Goal: Task Accomplishment & Management: Manage account settings

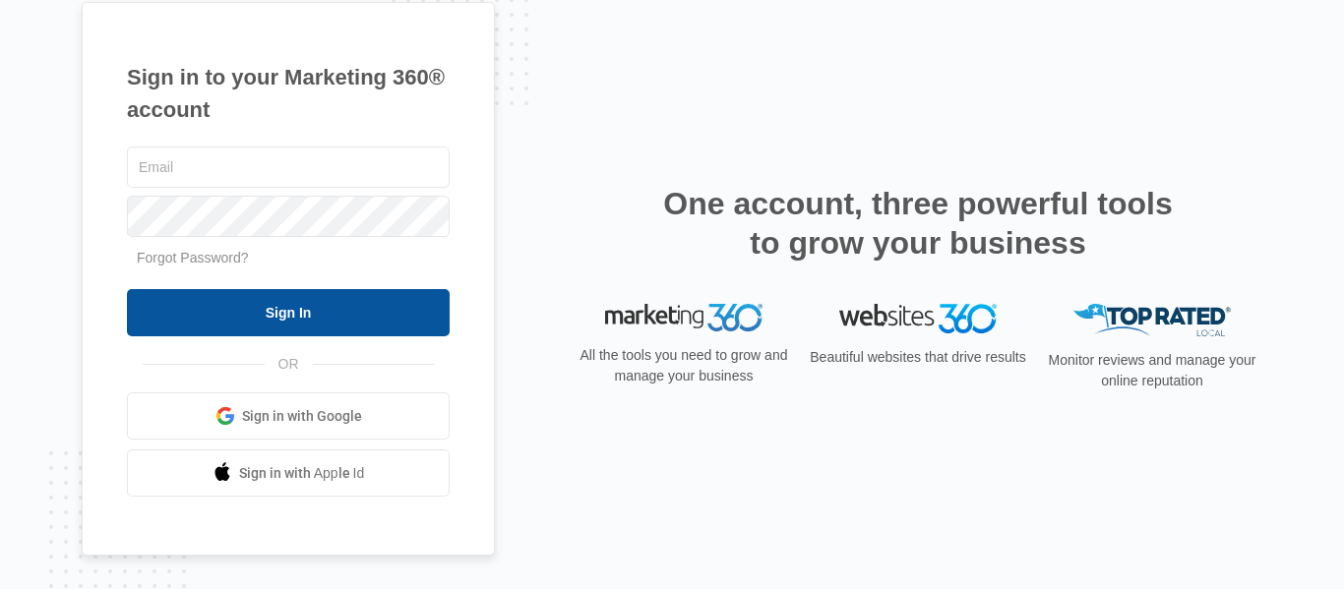
type input "[DOMAIN_NAME][EMAIL_ADDRESS][DOMAIN_NAME]"
click at [299, 309] on input "Sign In" at bounding box center [288, 312] width 323 height 47
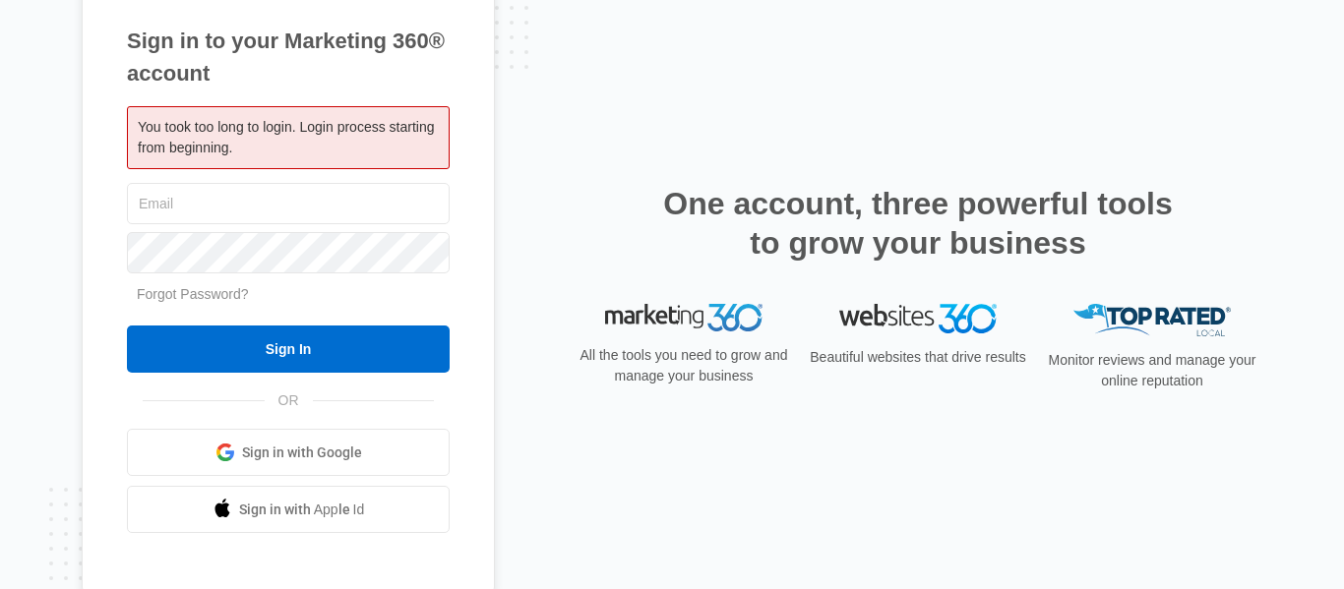
type input "[DOMAIN_NAME][EMAIL_ADDRESS][DOMAIN_NAME]"
click at [306, 351] on input "Sign In" at bounding box center [288, 349] width 323 height 47
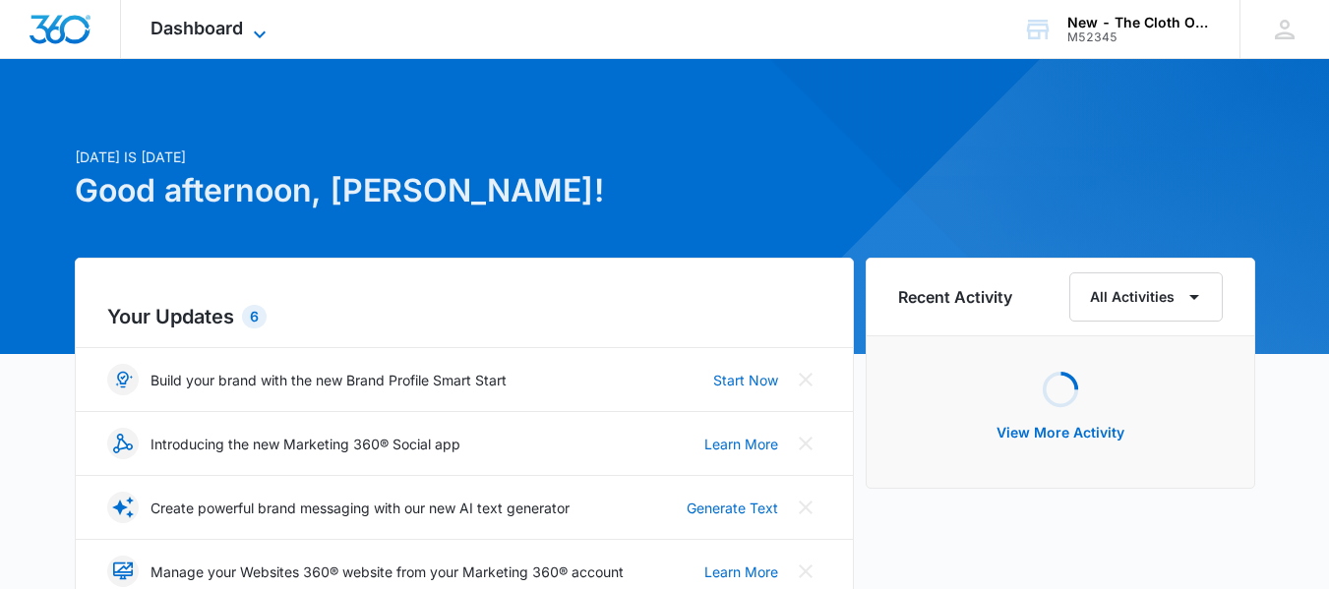
click at [226, 34] on span "Dashboard" at bounding box center [197, 28] width 92 height 21
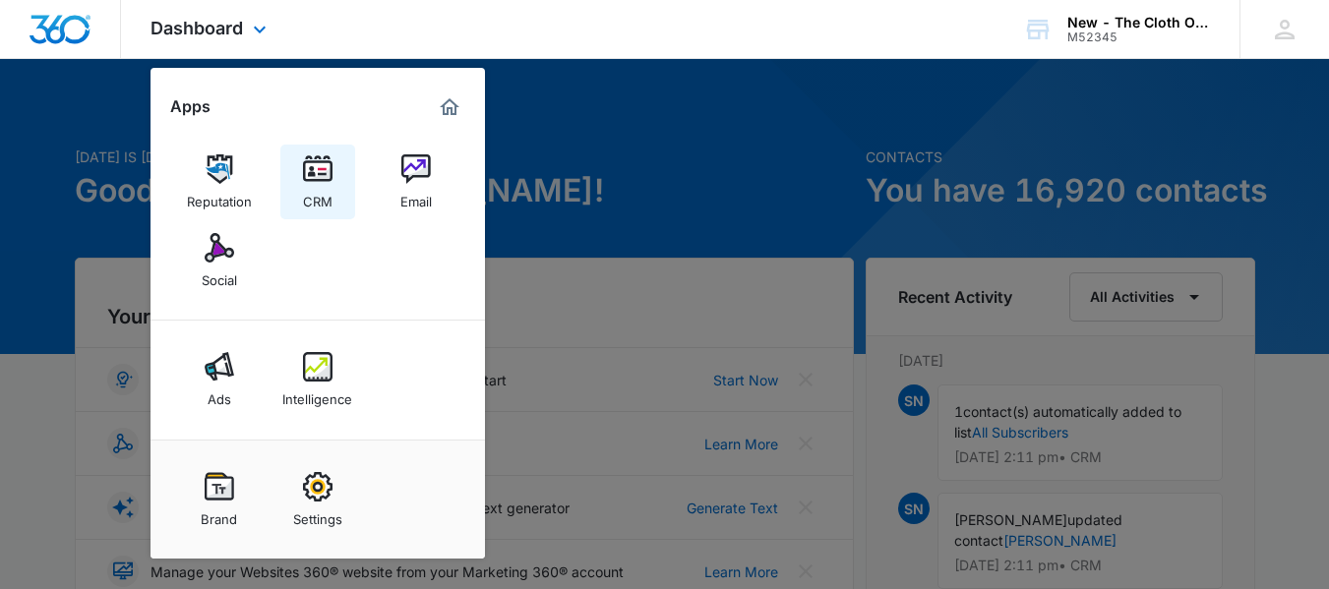
click at [314, 184] on div "CRM" at bounding box center [318, 197] width 30 height 26
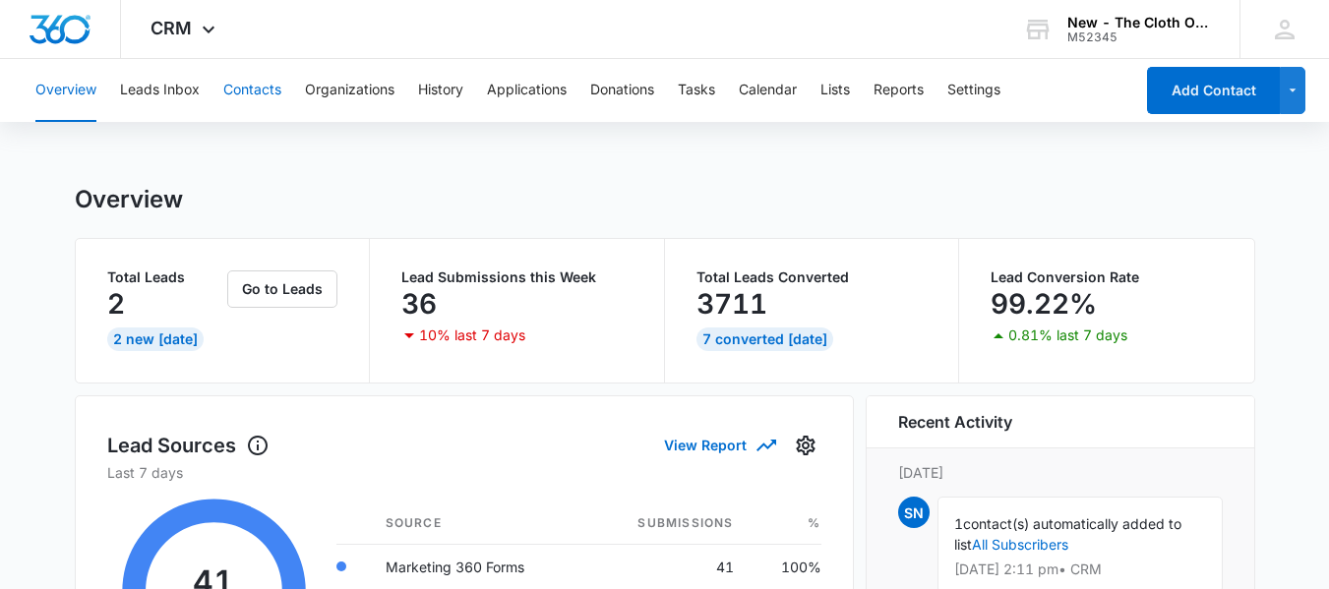
click at [275, 94] on button "Contacts" at bounding box center [252, 90] width 58 height 63
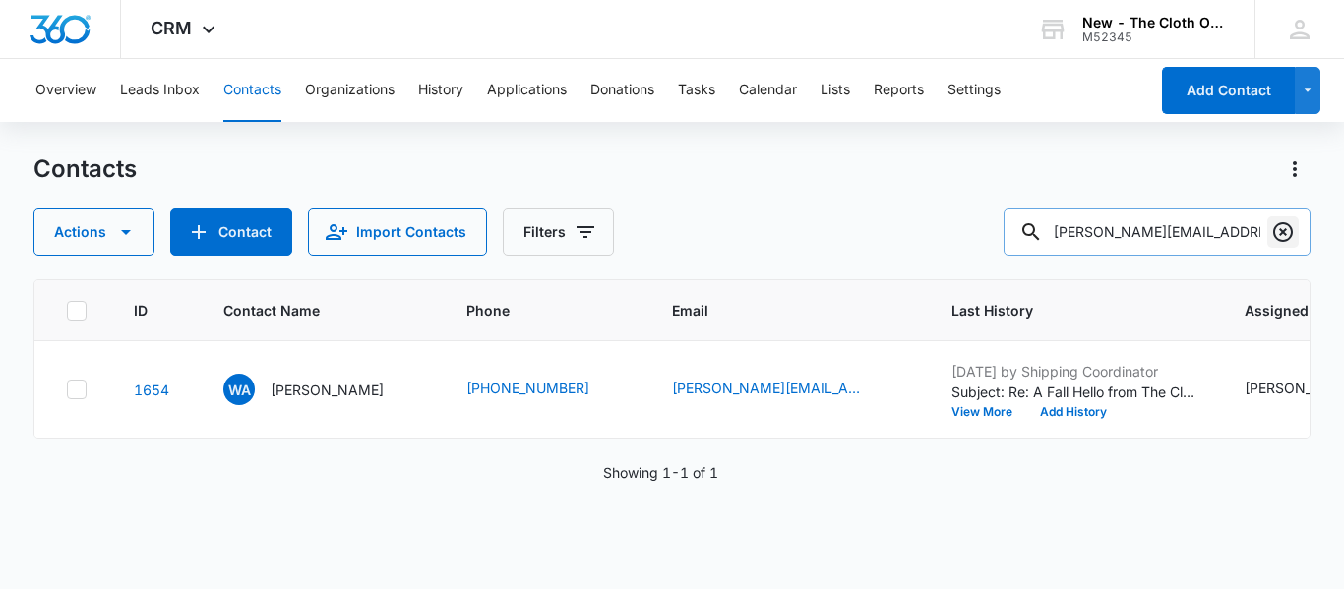
click at [1269, 226] on button "Clear" at bounding box center [1282, 231] width 31 height 31
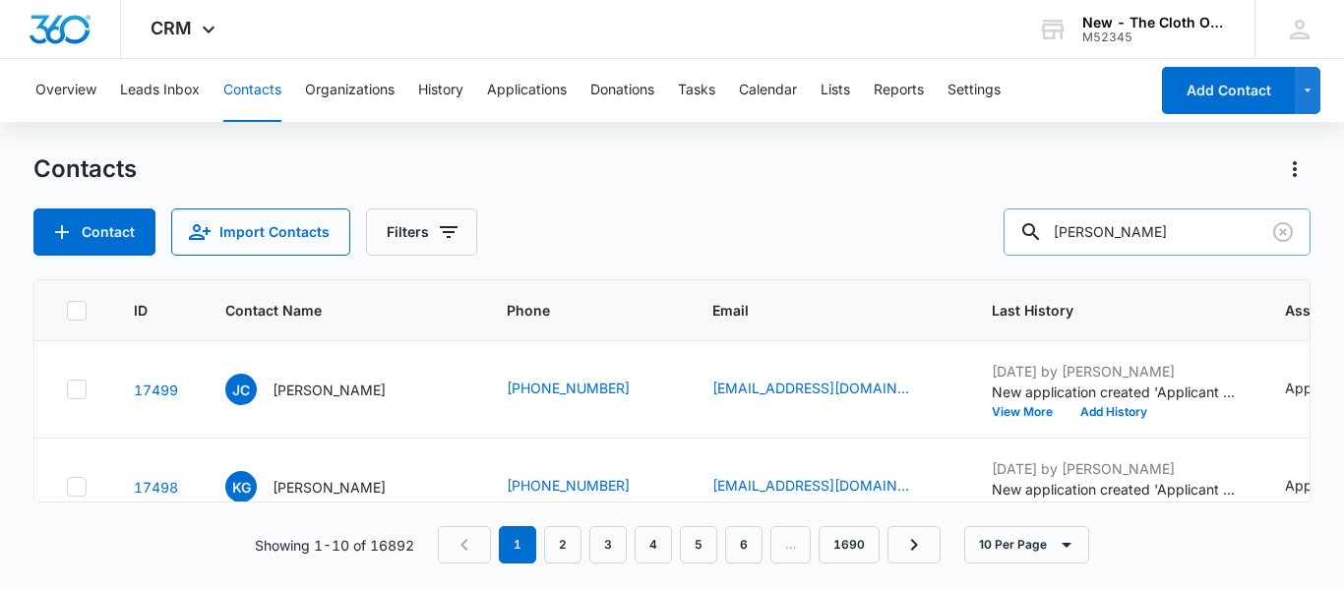
type input "[PERSON_NAME]"
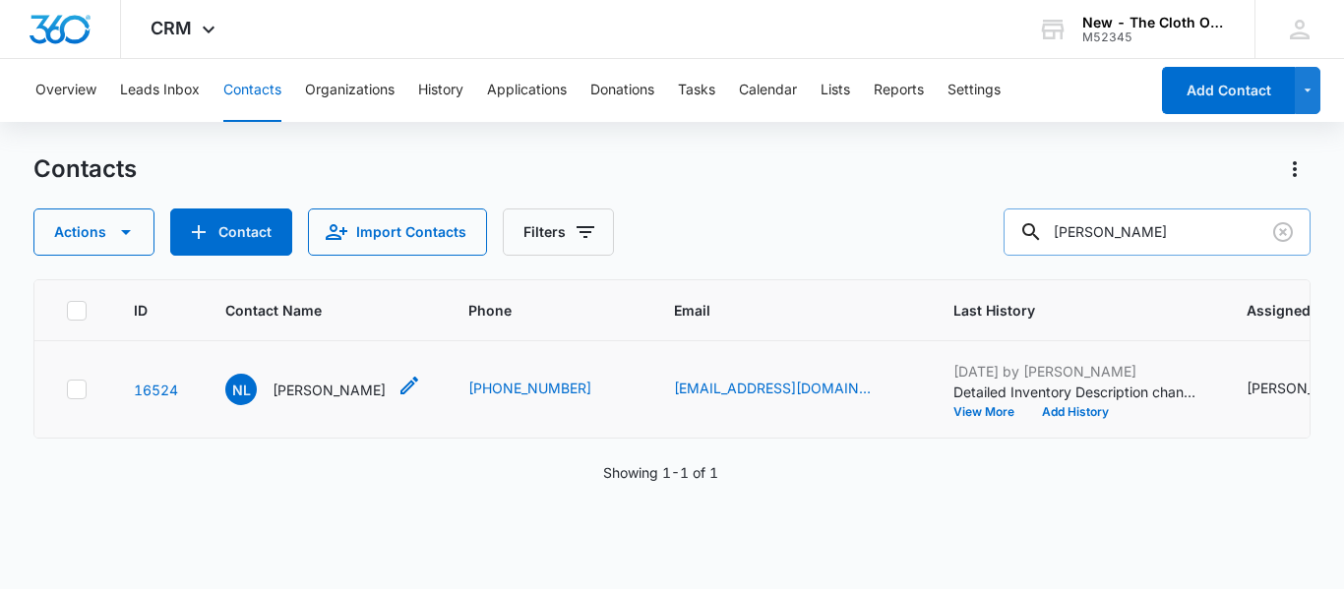
click at [317, 400] on p "[PERSON_NAME]" at bounding box center [329, 390] width 113 height 21
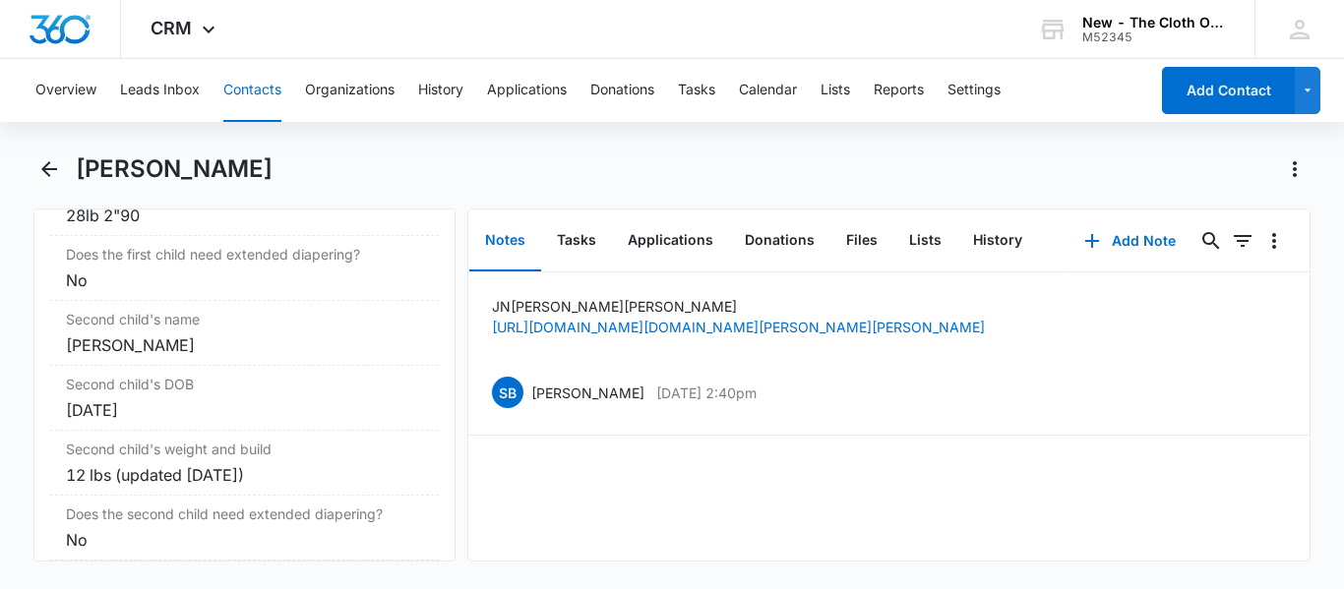
scroll to position [2650, 0]
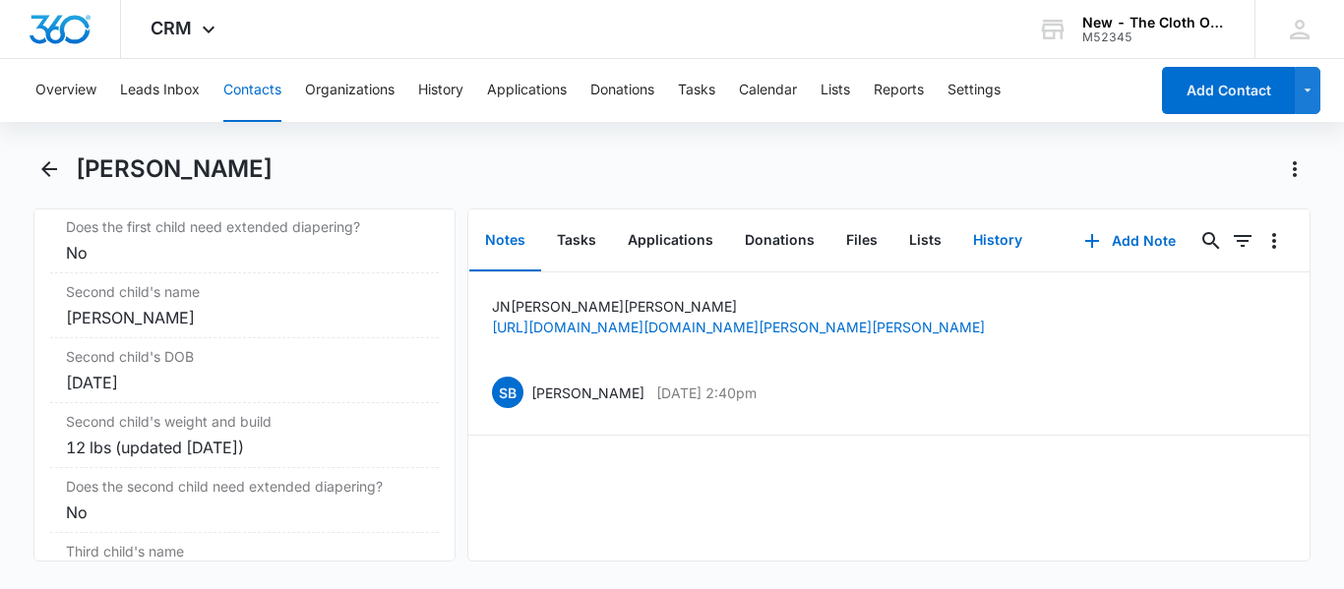
click at [981, 242] on button "History" at bounding box center [997, 241] width 81 height 61
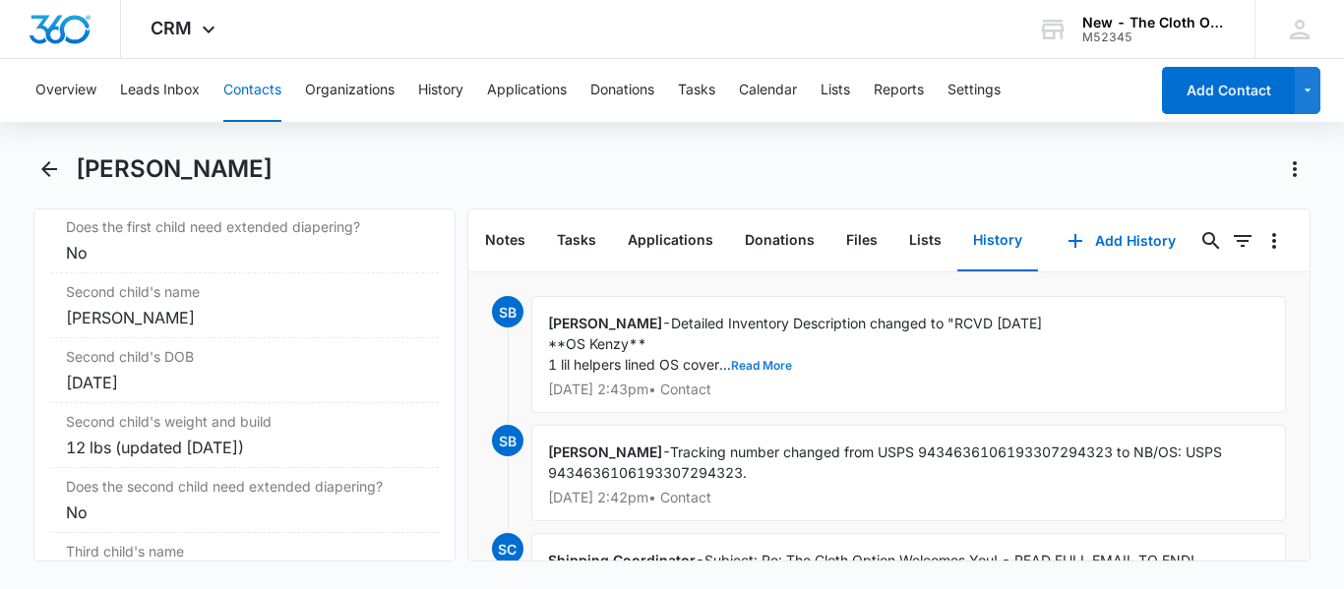
click at [757, 368] on button "Read More" at bounding box center [761, 366] width 61 height 12
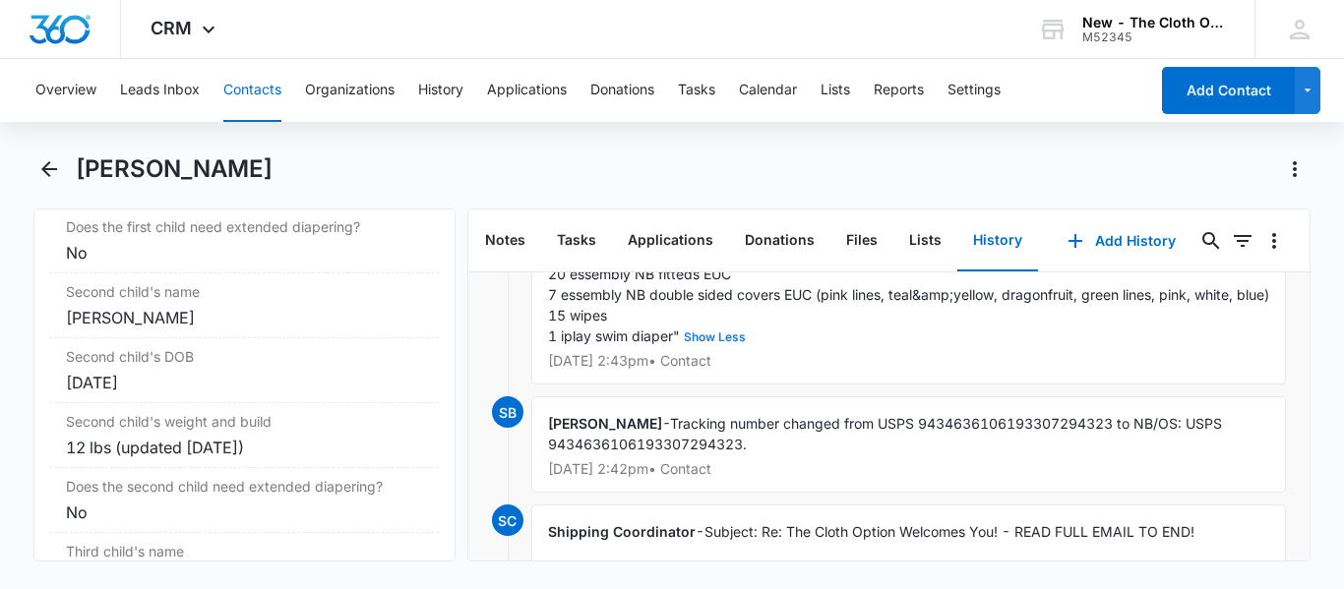
scroll to position [298, 0]
click at [564, 231] on button "Tasks" at bounding box center [576, 241] width 71 height 61
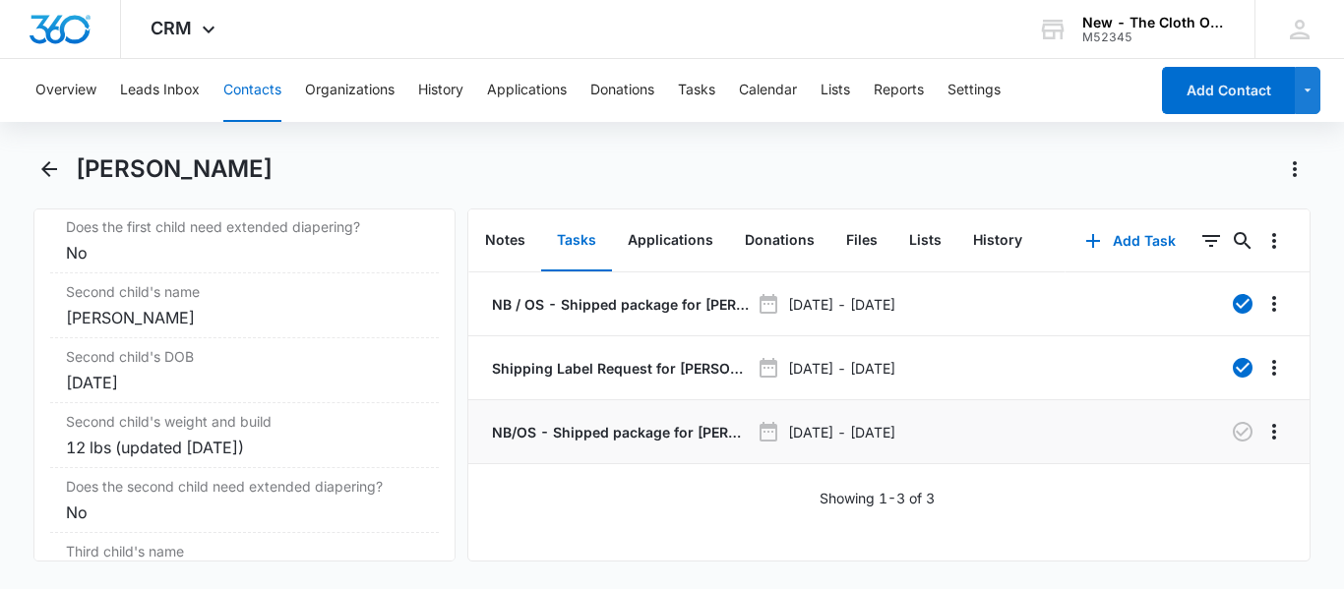
click at [590, 440] on p "NB/OS - Shipped package for NORISLEIDY LOPEZ (zone #4) *see note at top of deta…" at bounding box center [618, 432] width 261 height 21
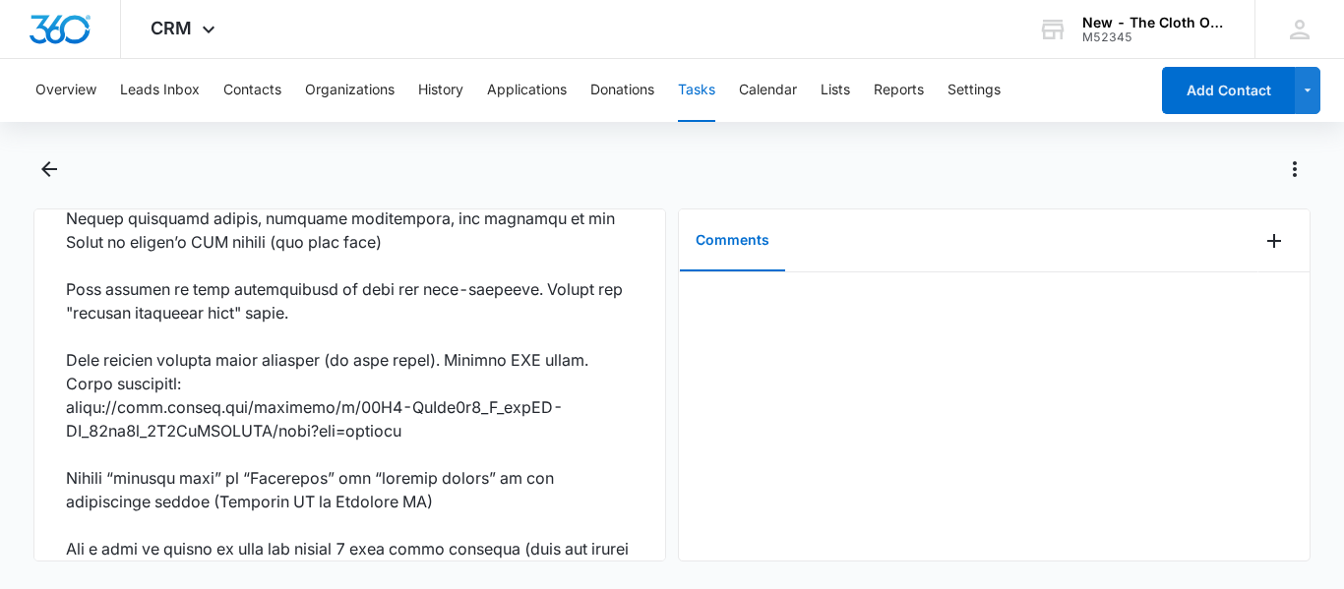
scroll to position [1420, 0]
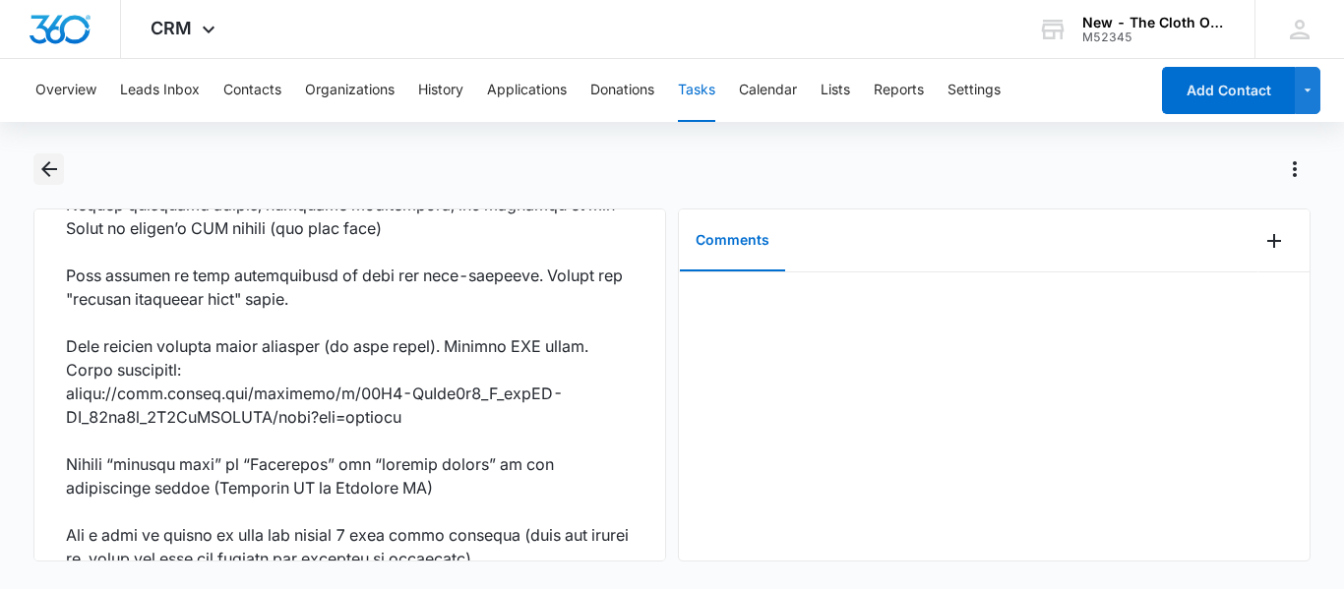
click at [57, 168] on icon "Back" at bounding box center [49, 169] width 24 height 24
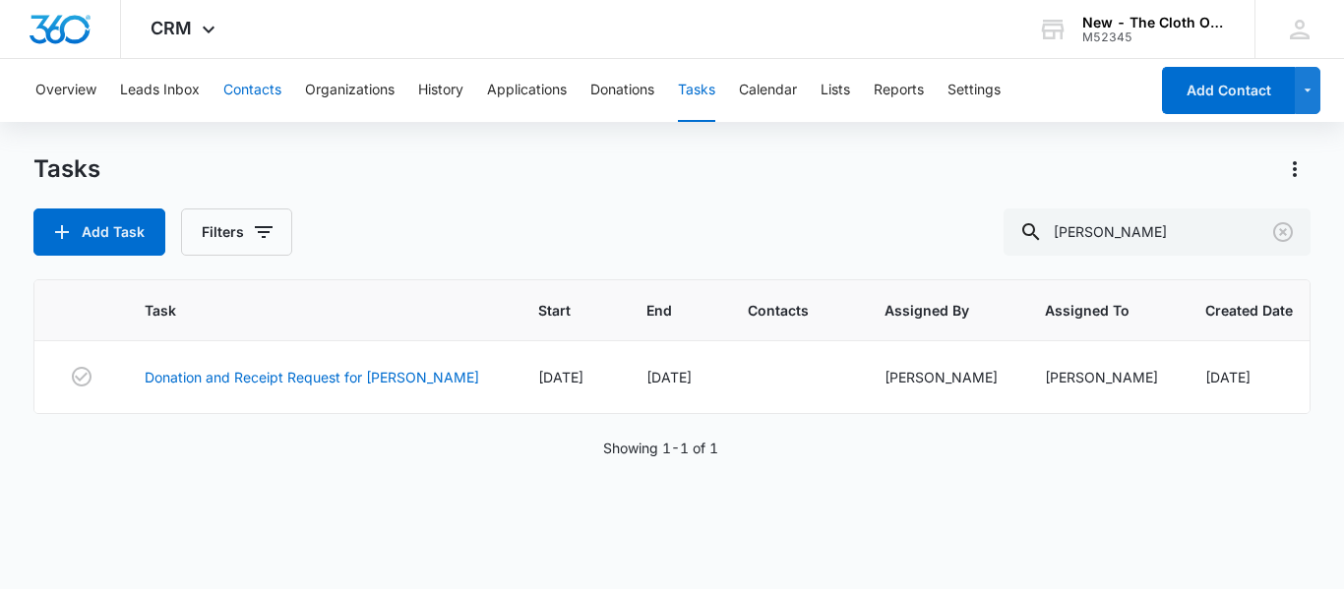
click at [255, 86] on button "Contacts" at bounding box center [252, 90] width 58 height 63
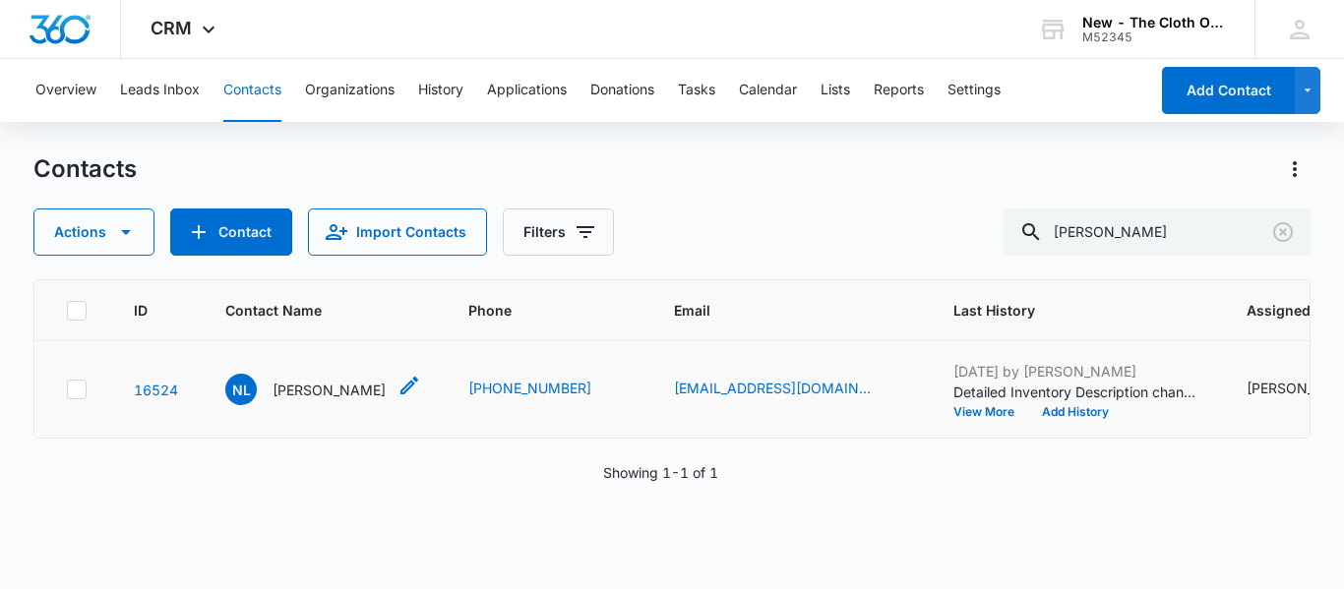
click at [330, 400] on p "Norisleidy Lopez" at bounding box center [329, 390] width 113 height 21
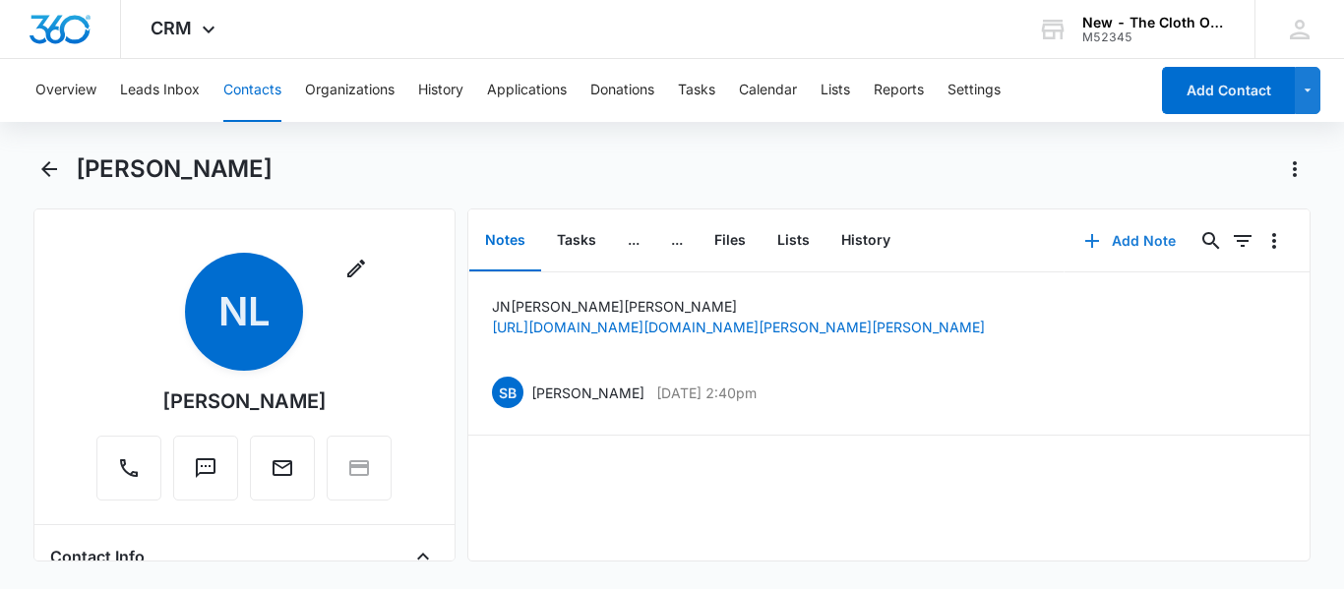
click at [1095, 236] on button "Add Note" at bounding box center [1130, 240] width 131 height 47
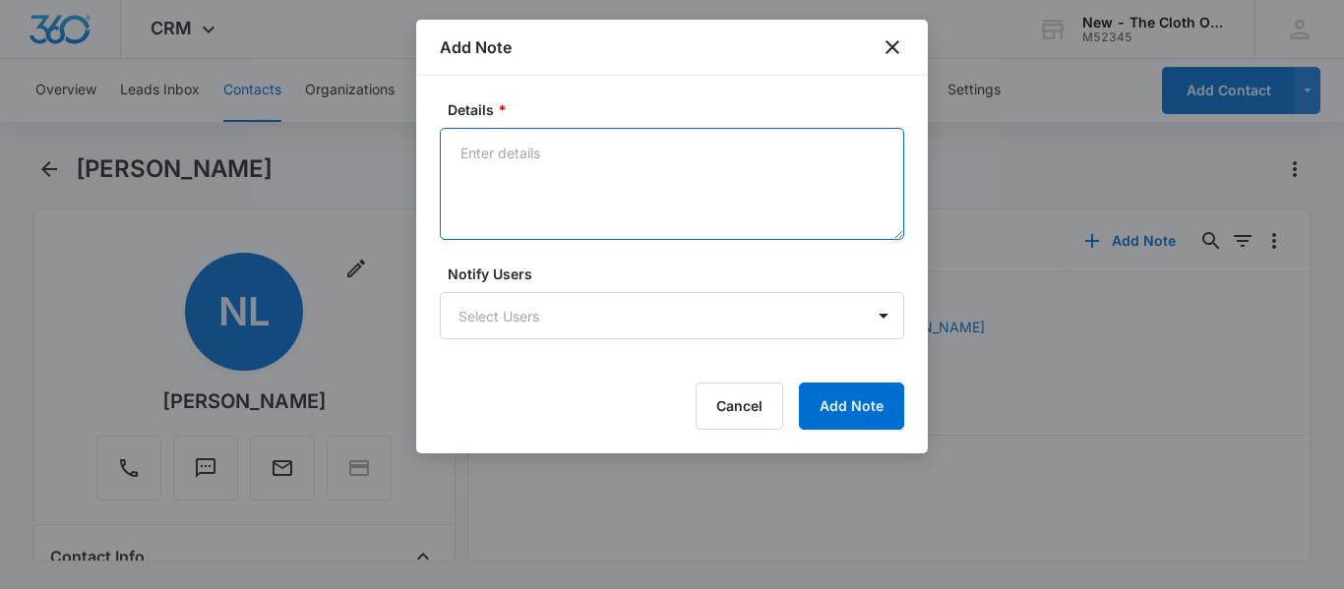
click at [535, 179] on textarea "Details *" at bounding box center [672, 184] width 464 height 112
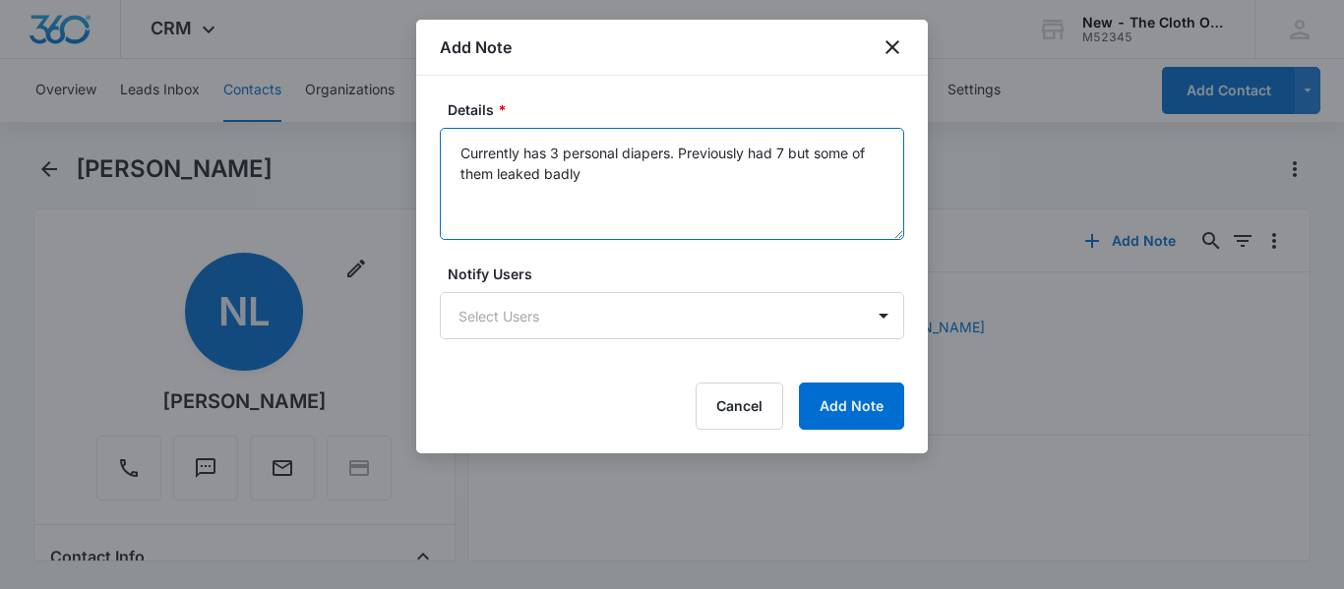
click at [822, 149] on textarea "Currently has 3 personal diapers. Previously had 7 but some of them leaked badly" at bounding box center [672, 184] width 464 height 112
click at [711, 177] on textarea "Currently has 3 personal diapers. Previously had 7 but states some of them leak…" at bounding box center [672, 184] width 464 height 112
click at [616, 149] on textarea "Currently has 3 personal diapers. Previously had 7 but states some of them leak…" at bounding box center [672, 184] width 464 height 112
click at [626, 153] on textarea "Currently has 3 personal diapers. Previously had 7 but states some of them leak…" at bounding box center [672, 184] width 464 height 112
type textarea "Currently has 3 diapers in personal stash. Previously had 7 but states some of …"
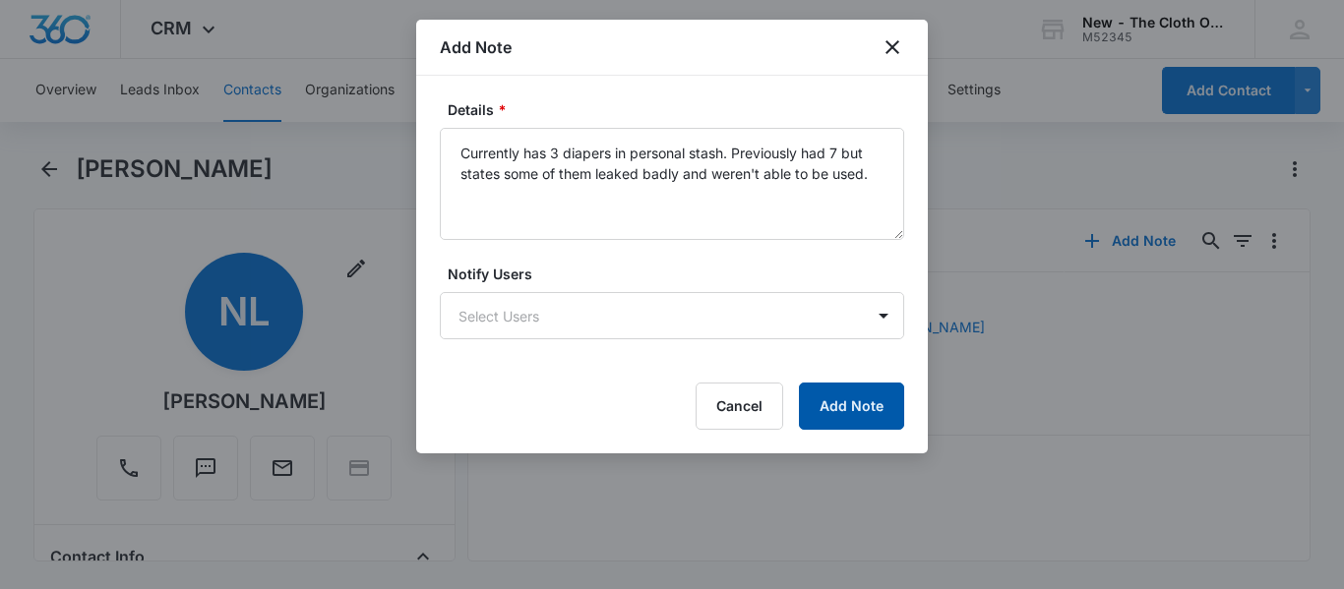
click at [857, 418] on button "Add Note" at bounding box center [851, 406] width 105 height 47
